Goal: Task Accomplishment & Management: Complete application form

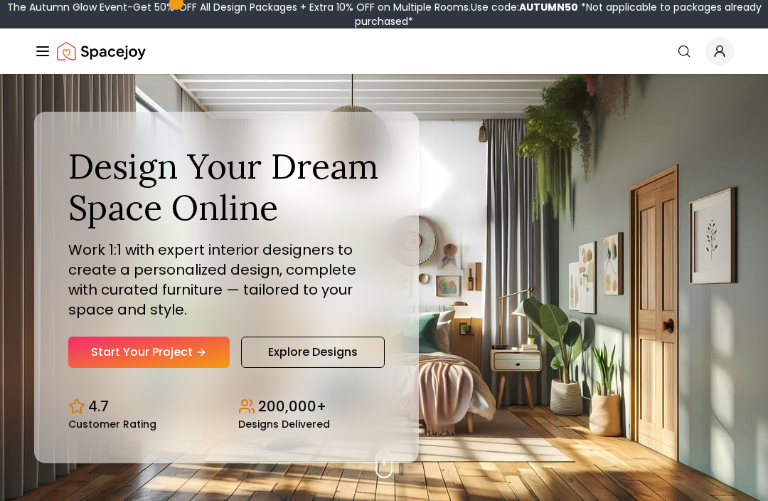
click at [167, 368] on link "Start Your Project" at bounding box center [148, 351] width 161 height 31
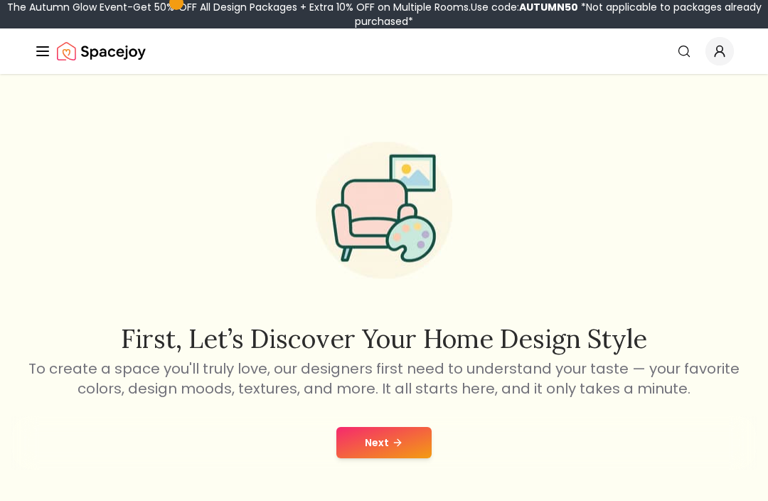
click at [407, 441] on button "Next" at bounding box center [383, 442] width 95 height 31
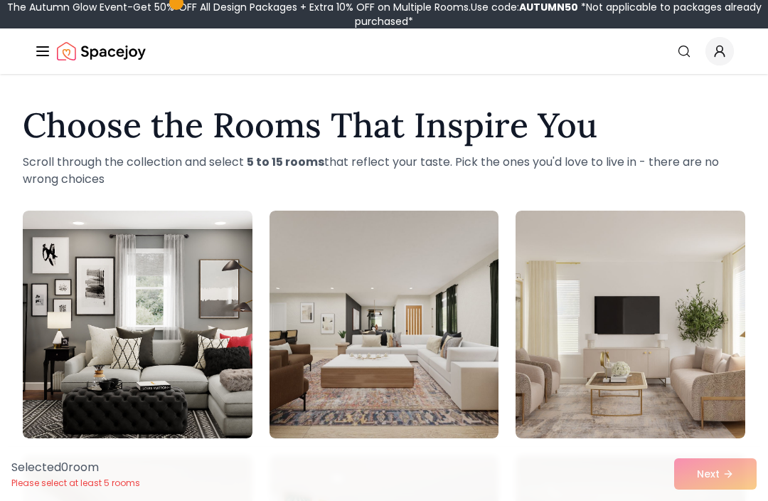
click at [422, 270] on img at bounding box center [385, 325] width 230 height 228
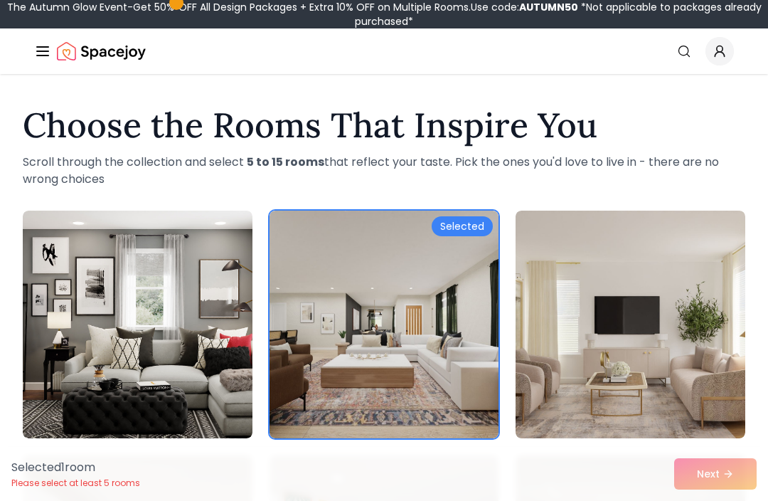
click at [695, 436] on img at bounding box center [631, 325] width 230 height 228
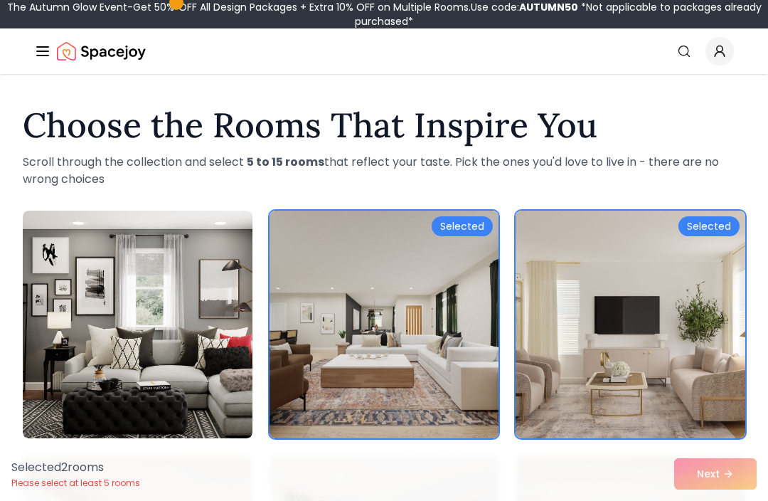
click at [408, 330] on img at bounding box center [385, 325] width 230 height 228
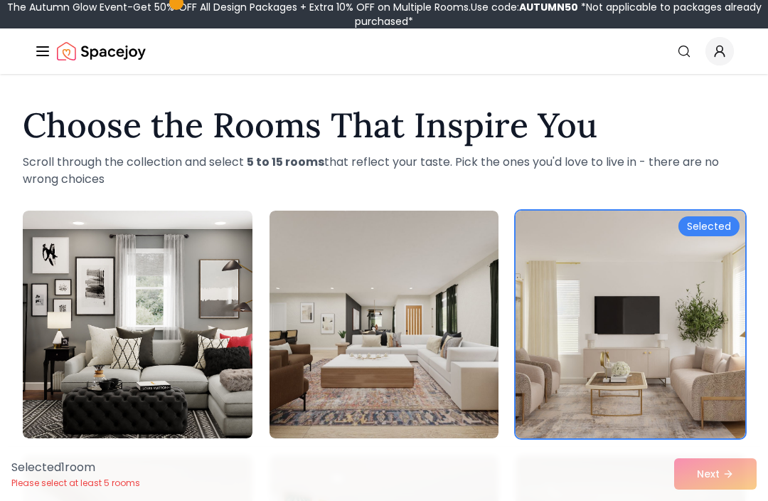
click at [444, 341] on img at bounding box center [385, 325] width 230 height 228
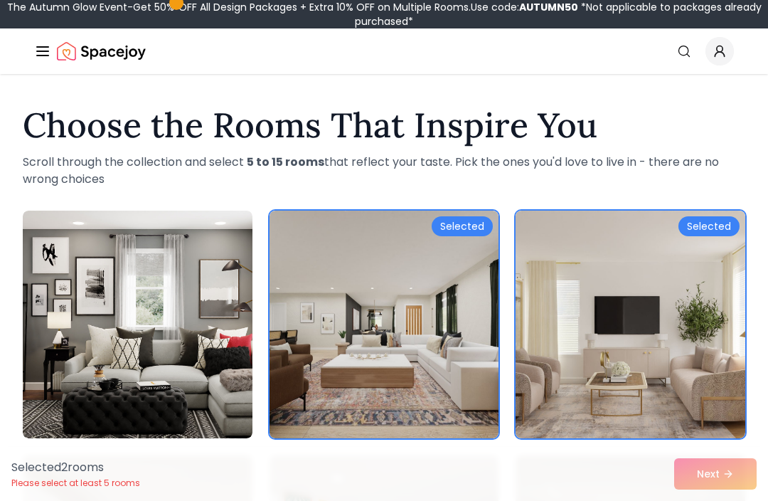
click at [191, 302] on img at bounding box center [138, 325] width 230 height 228
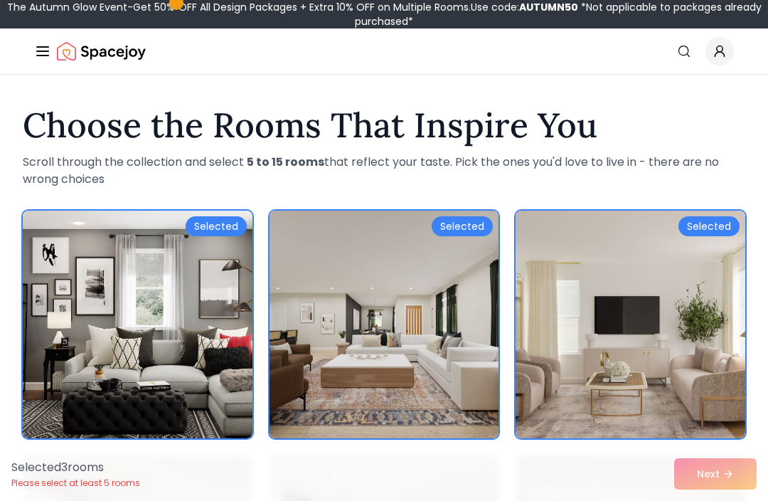
click at [694, 491] on div "Selected 3 room s Please select at least 5 rooms Next" at bounding box center [384, 474] width 768 height 54
click at [708, 476] on div "Selected 3 room s Please select at least 5 rooms Next" at bounding box center [384, 474] width 768 height 54
click at [697, 323] on img at bounding box center [631, 325] width 230 height 228
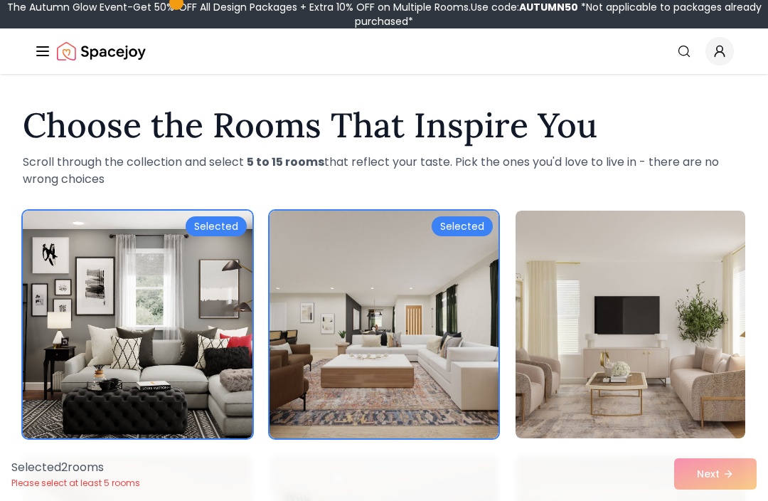
click at [107, 286] on img at bounding box center [138, 325] width 230 height 228
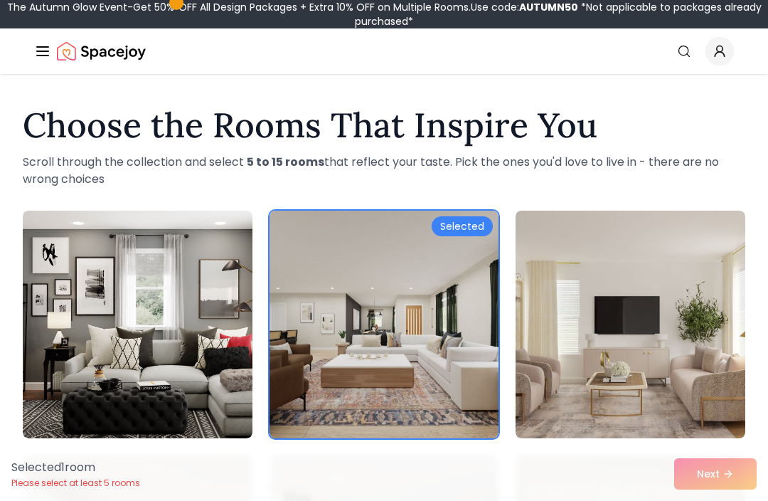
click at [718, 477] on div "Selected 1 room Please select at least 5 rooms Next" at bounding box center [384, 474] width 768 height 54
click at [704, 471] on div "Selected 1 room Please select at least 5 rooms Next" at bounding box center [384, 474] width 768 height 54
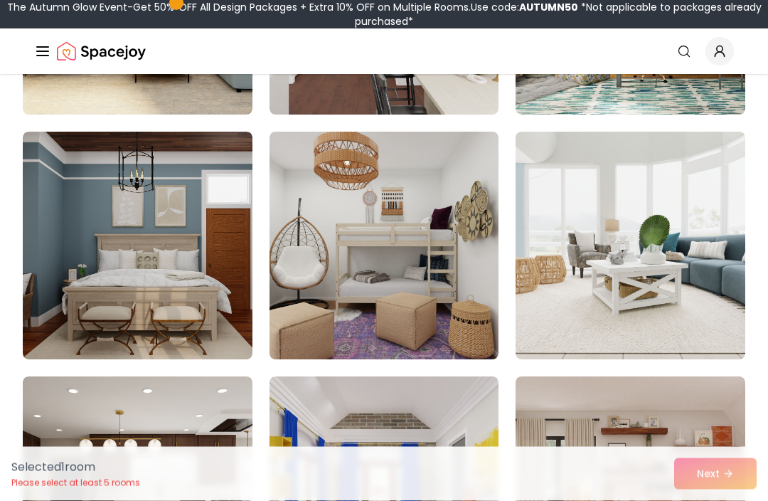
scroll to position [1302, 0]
click at [436, 223] on img at bounding box center [385, 246] width 230 height 228
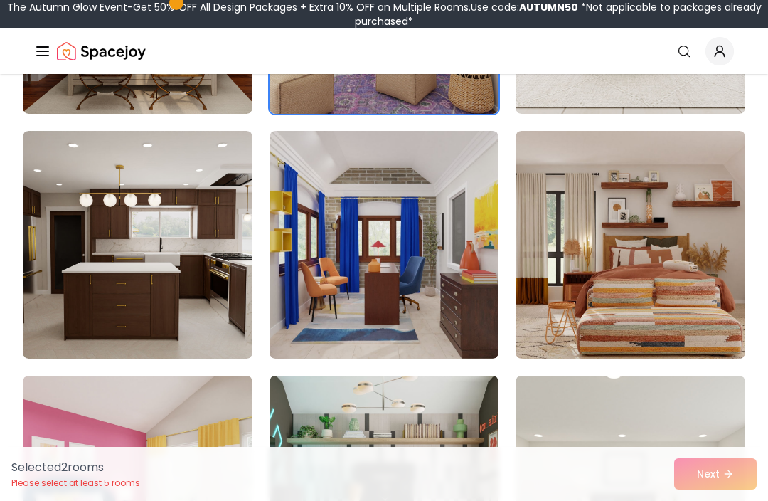
click at [659, 216] on img at bounding box center [631, 245] width 230 height 228
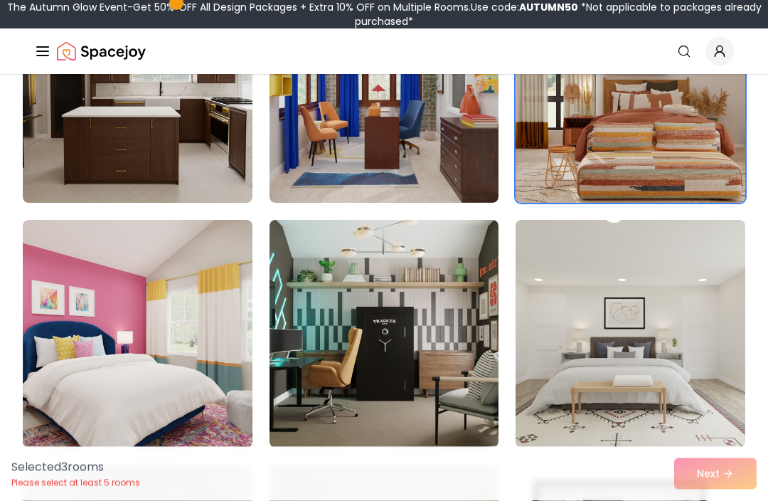
scroll to position [1703, 0]
click at [220, 331] on img at bounding box center [138, 334] width 230 height 228
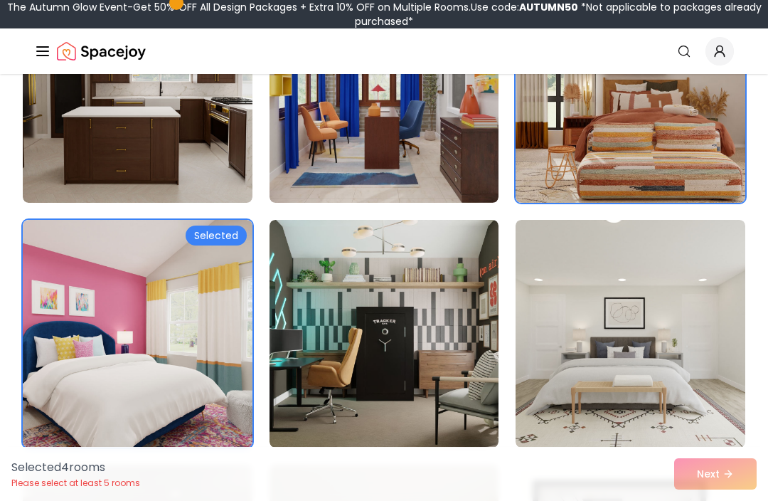
click at [438, 304] on img at bounding box center [385, 334] width 230 height 228
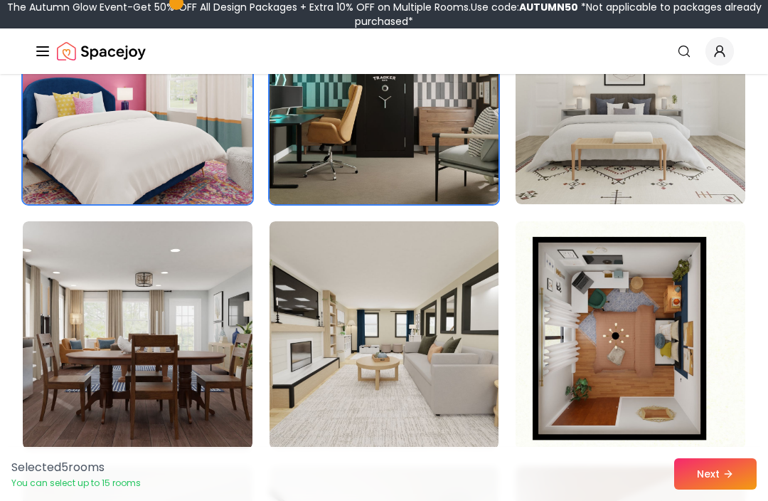
scroll to position [1963, 0]
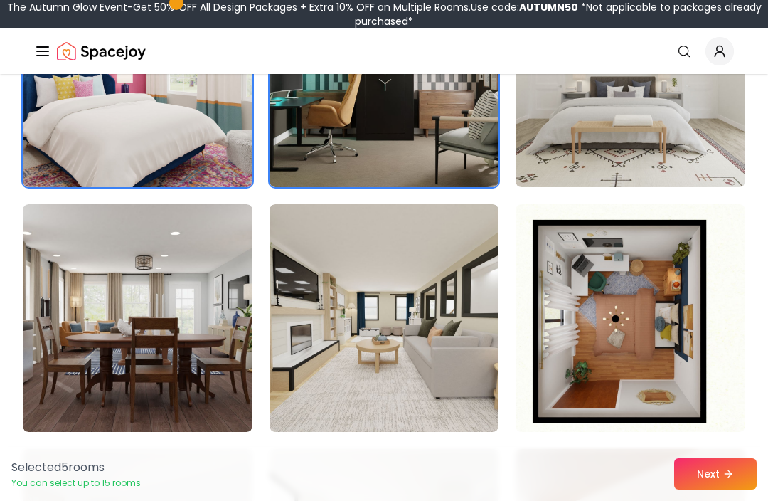
click at [626, 288] on img at bounding box center [631, 318] width 230 height 228
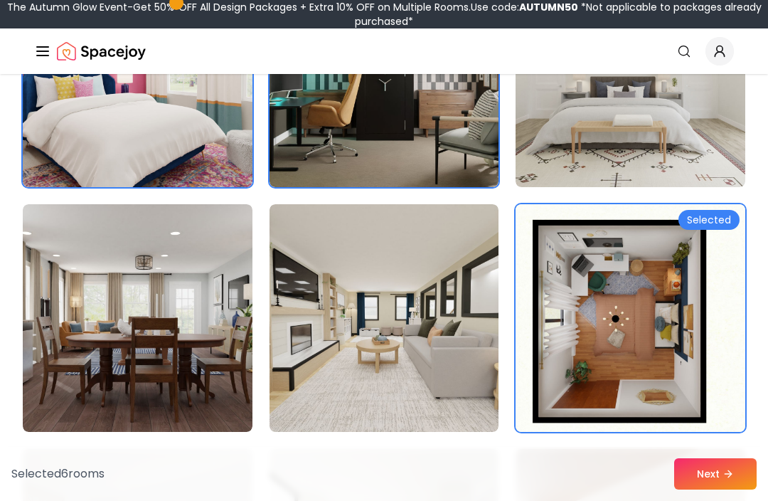
click at [704, 489] on button "Next" at bounding box center [715, 473] width 82 height 31
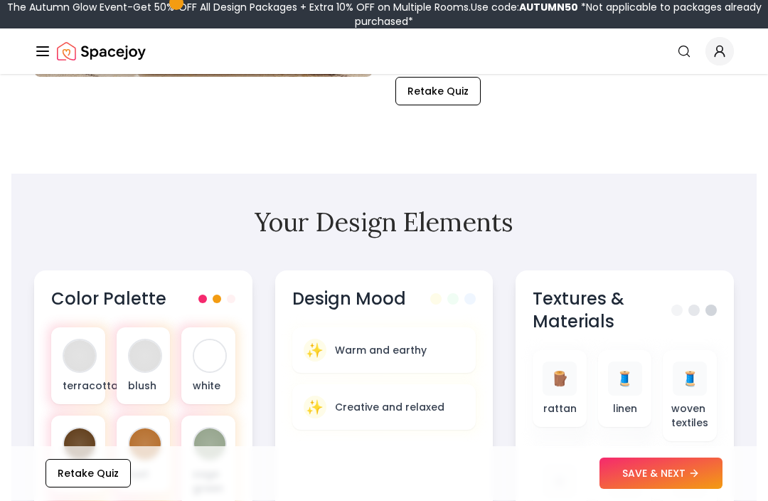
scroll to position [385, 0]
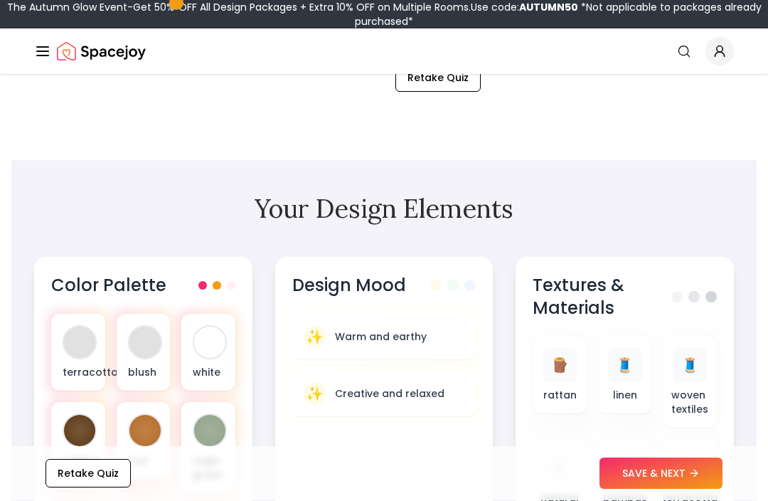
click at [436, 87] on button "Retake Quiz" at bounding box center [437, 78] width 85 height 28
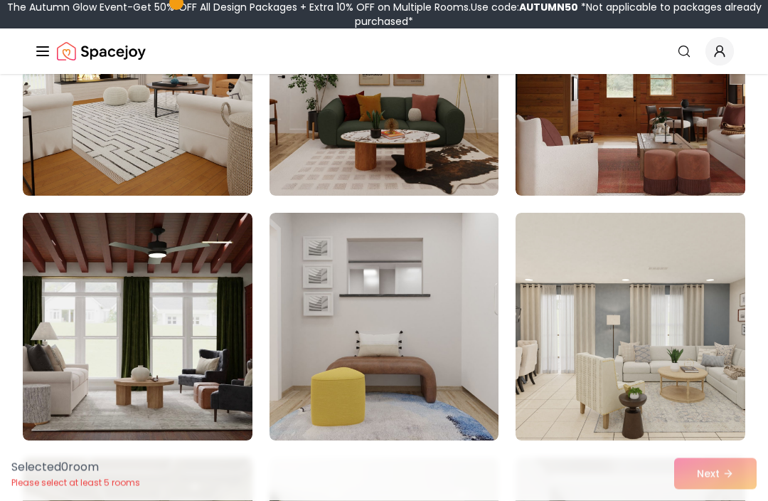
scroll to position [1466, 0]
